Goal: Navigation & Orientation: Find specific page/section

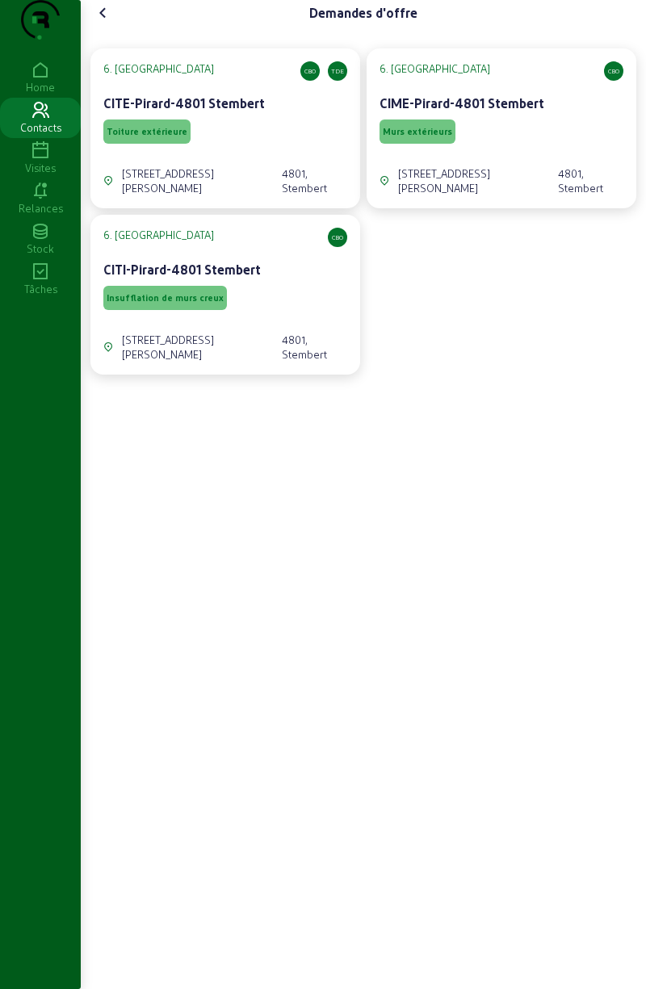
click at [111, 23] on icon at bounding box center [103, 12] width 19 height 19
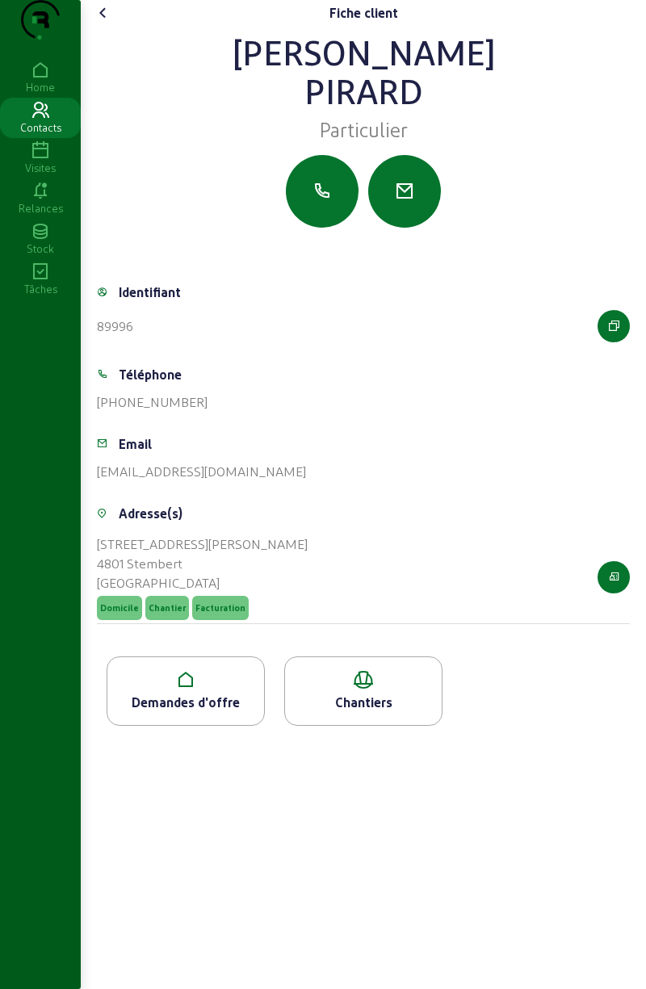
click at [116, 26] on cam-font-icon at bounding box center [103, 13] width 26 height 26
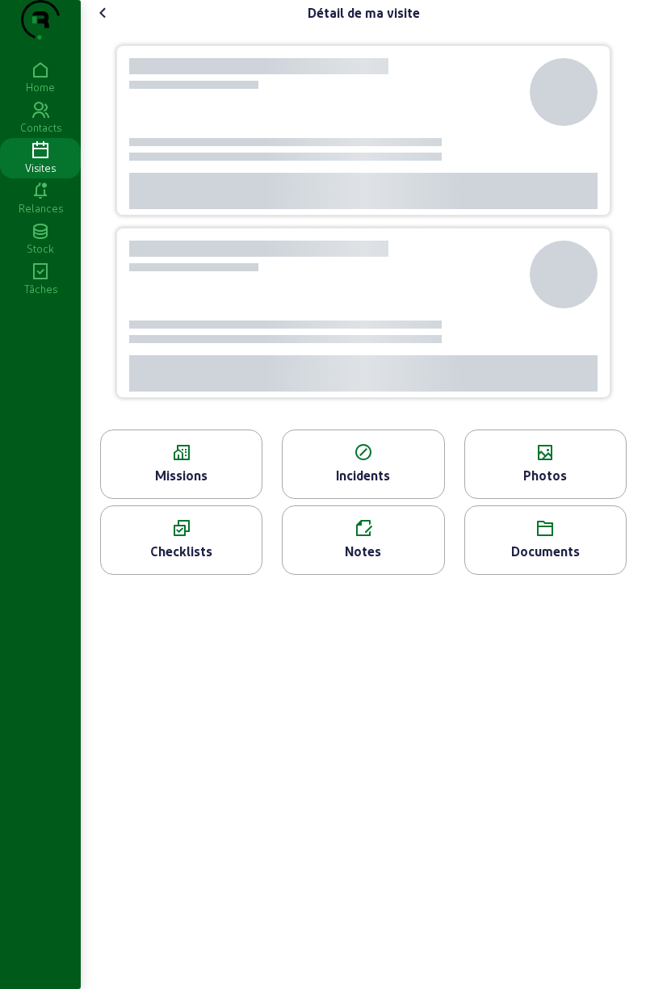
click at [538, 492] on div "Photos" at bounding box center [545, 463] width 162 height 69
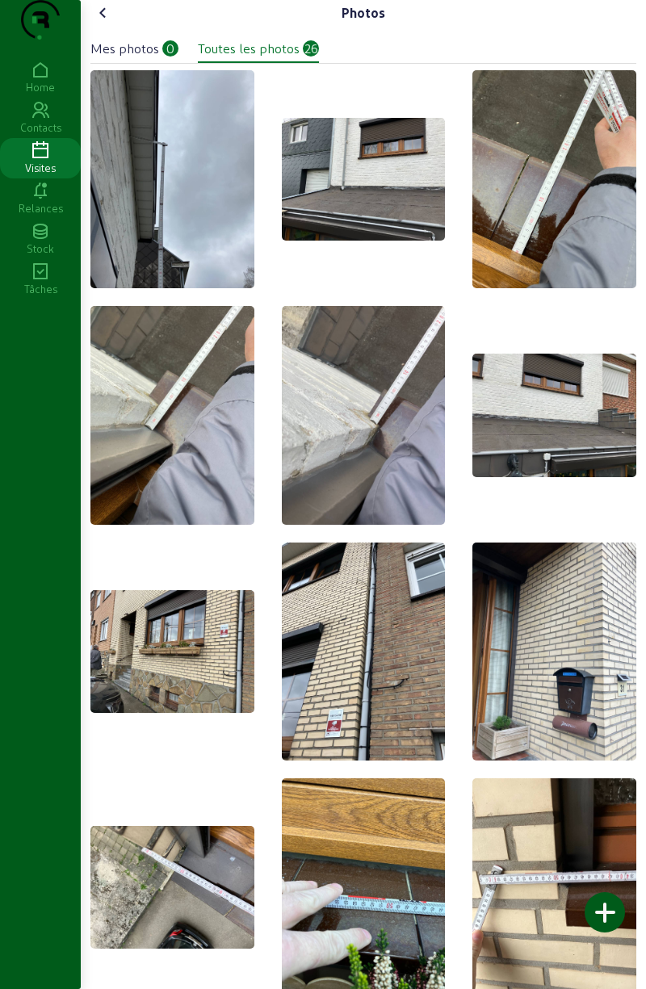
click at [177, 204] on img at bounding box center [172, 179] width 164 height 218
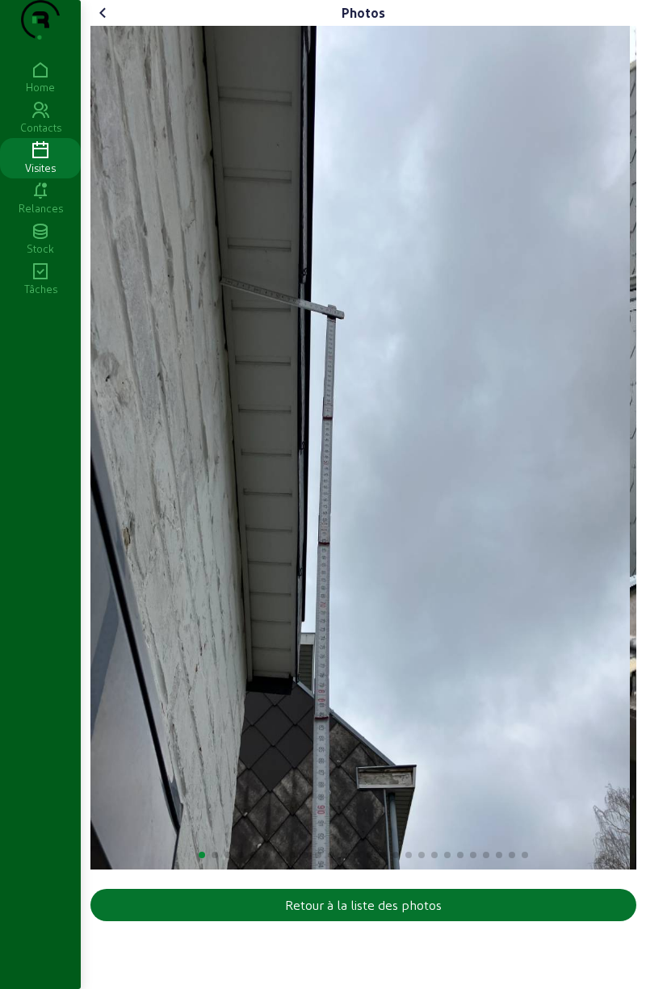
click at [349, 375] on img "1 / 26" at bounding box center [359, 447] width 539 height 843
